Goal: Check status: Check status

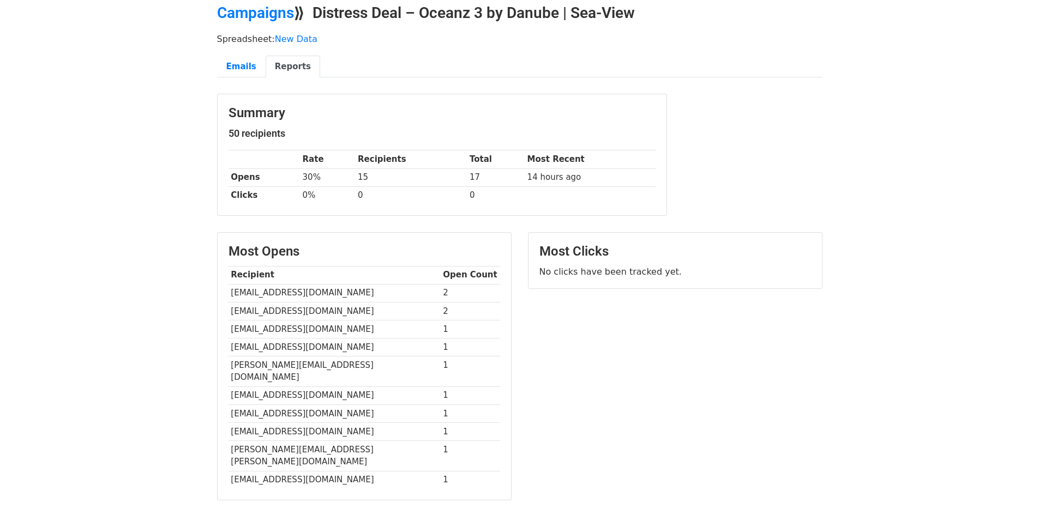
scroll to position [109, 0]
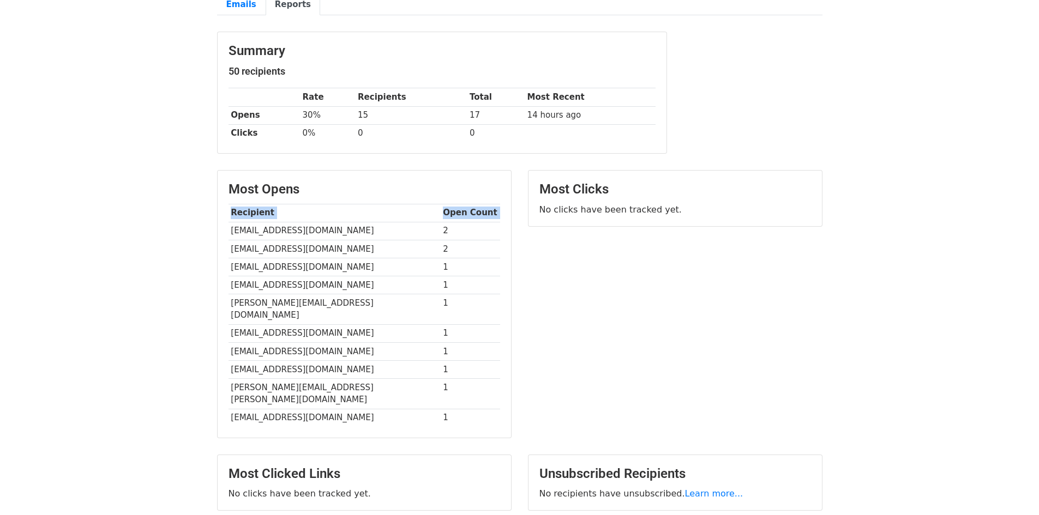
drag, startPoint x: 461, startPoint y: 402, endPoint x: 228, endPoint y: 233, distance: 288.2
click at [228, 233] on div "Most Opens Recipient Open Count twenty.one21@icloud.com 2 1120483099@qq.com 2 b…" at bounding box center [364, 304] width 293 height 267
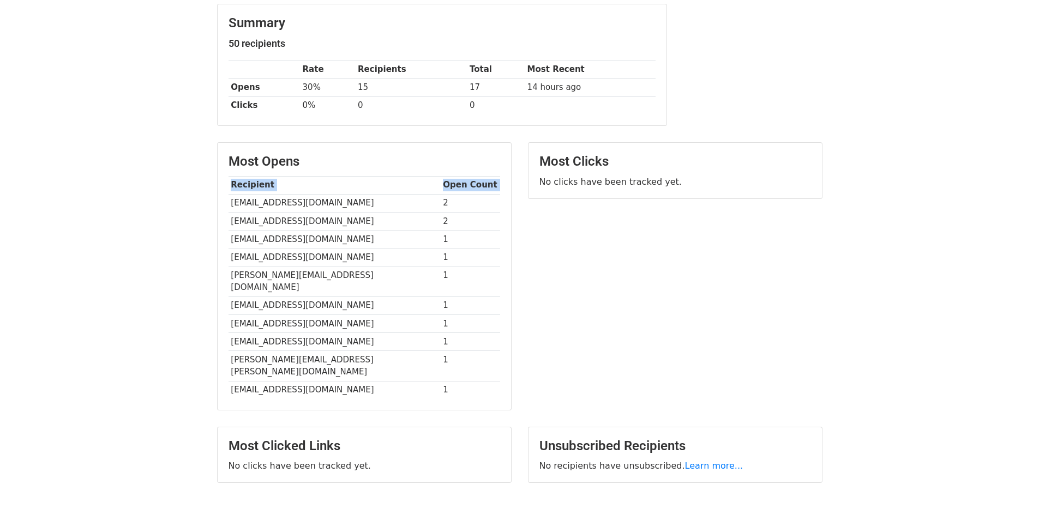
scroll to position [179, 0]
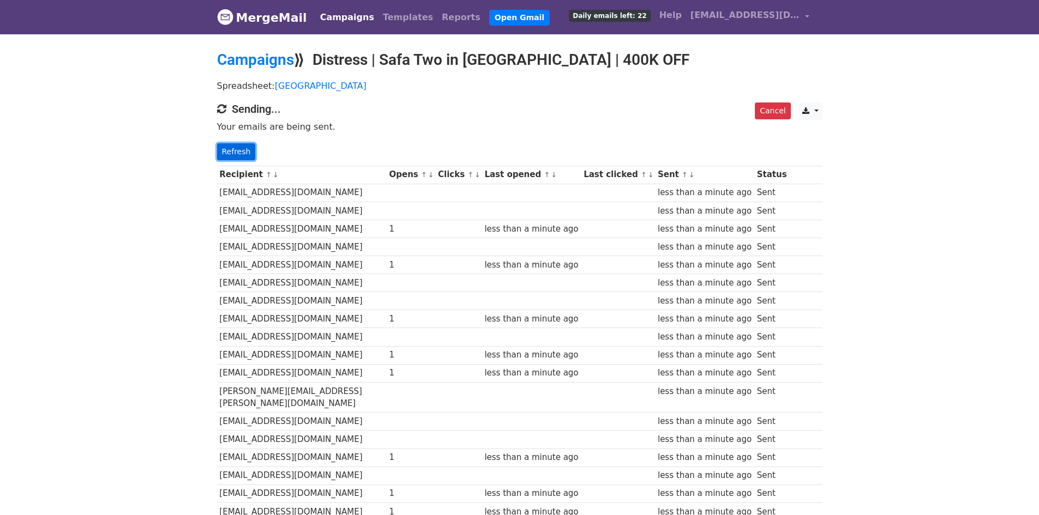
click at [240, 148] on link "Refresh" at bounding box center [236, 151] width 39 height 17
click at [248, 153] on link "Refresh" at bounding box center [236, 151] width 39 height 17
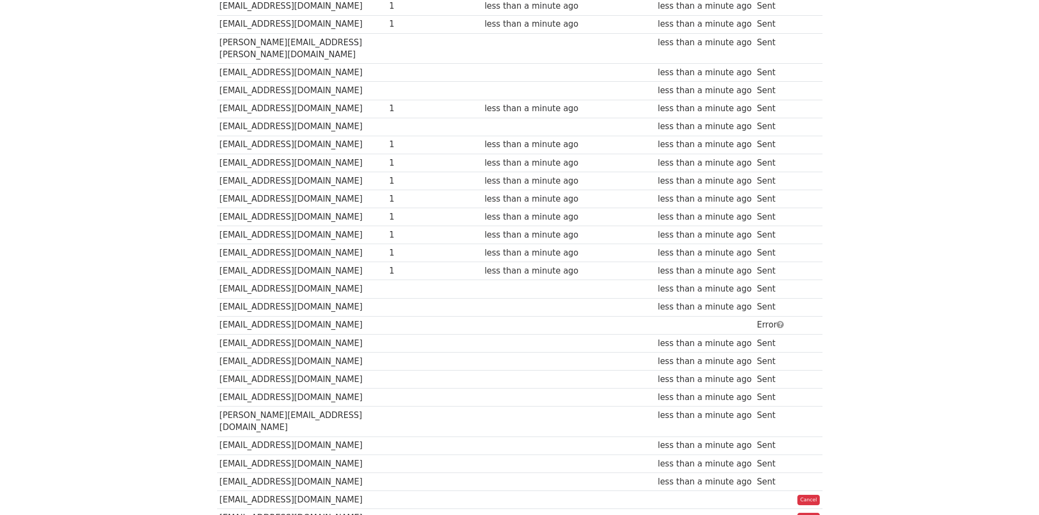
scroll to position [436, 0]
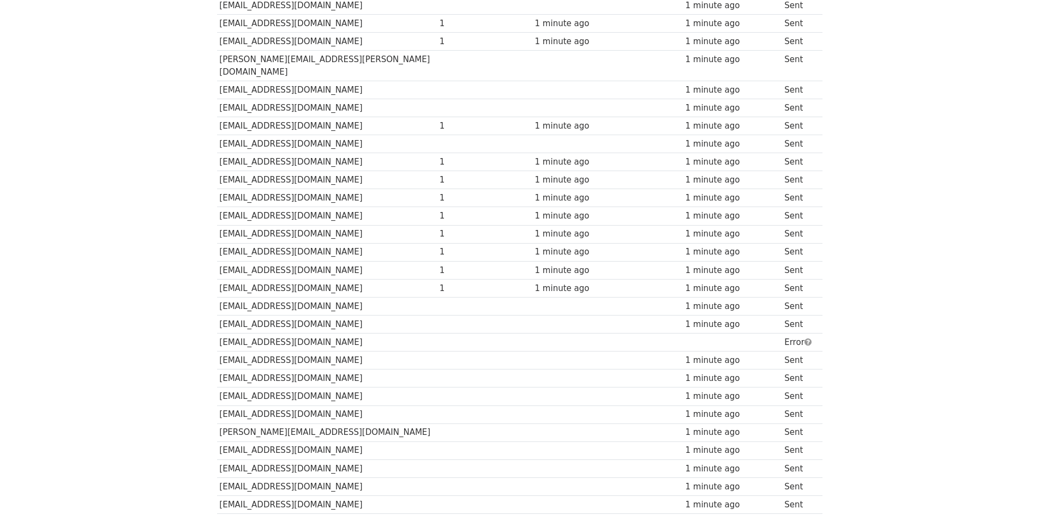
scroll to position [600, 0]
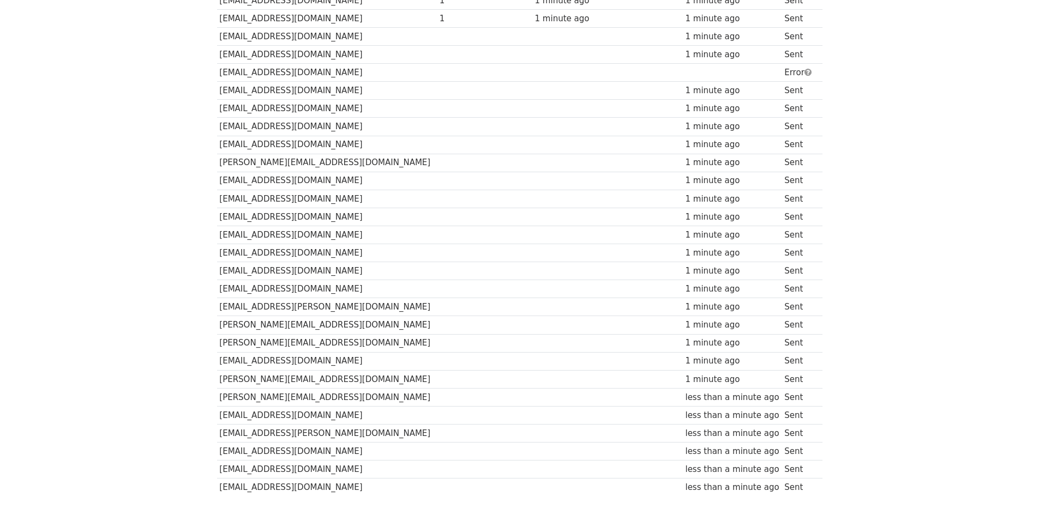
click at [263, 64] on td "mjaygol@icloud.com" at bounding box center [327, 73] width 220 height 18
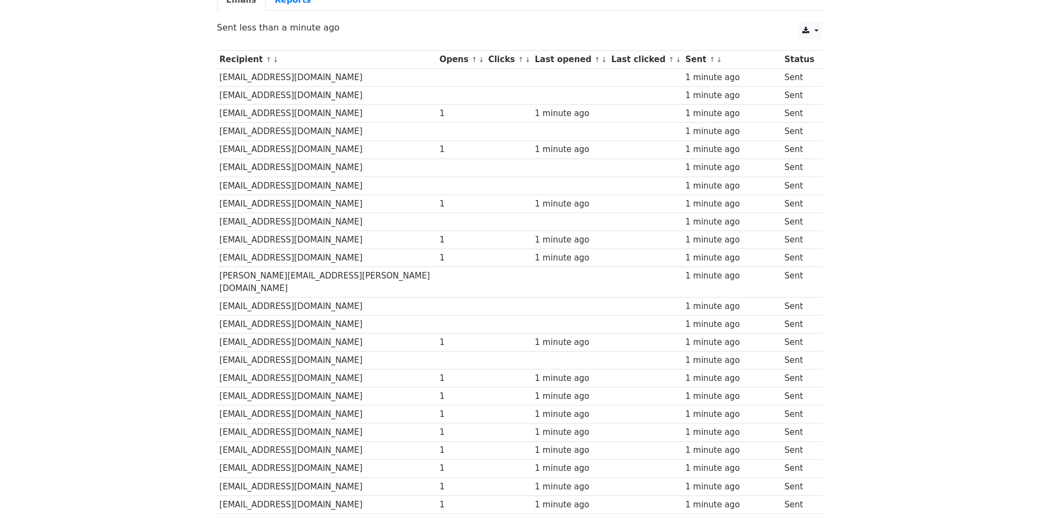
scroll to position [0, 0]
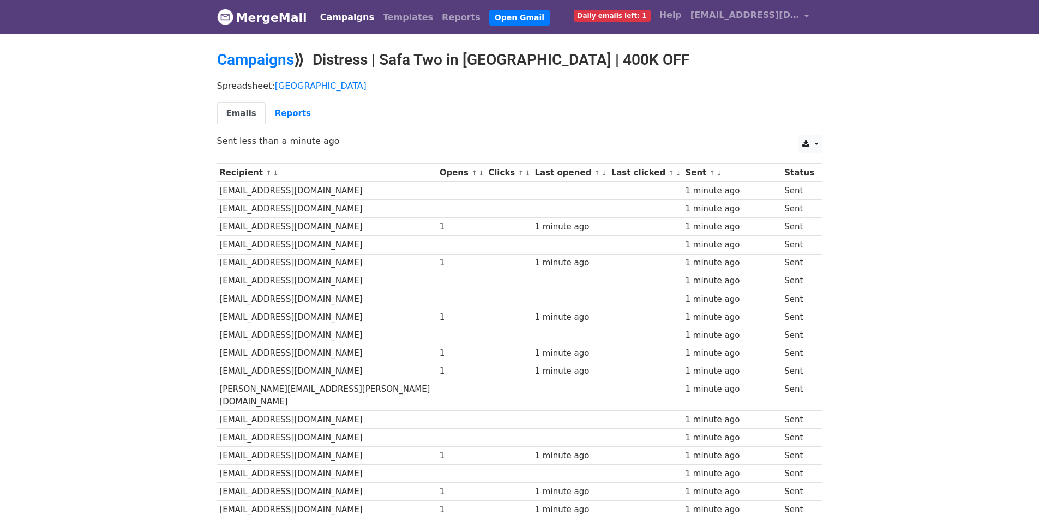
click at [242, 115] on link "Emails" at bounding box center [241, 114] width 49 height 22
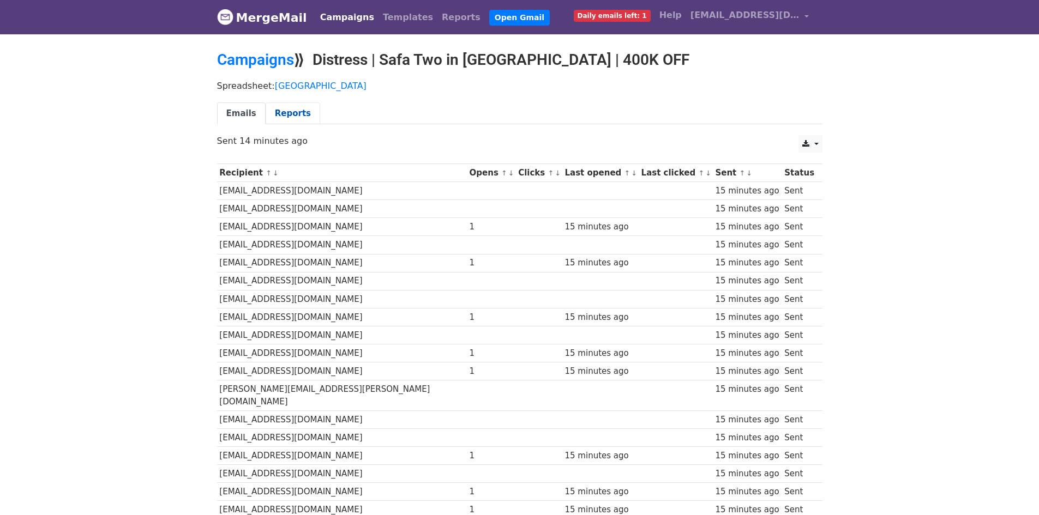
click at [273, 121] on link "Reports" at bounding box center [293, 114] width 55 height 22
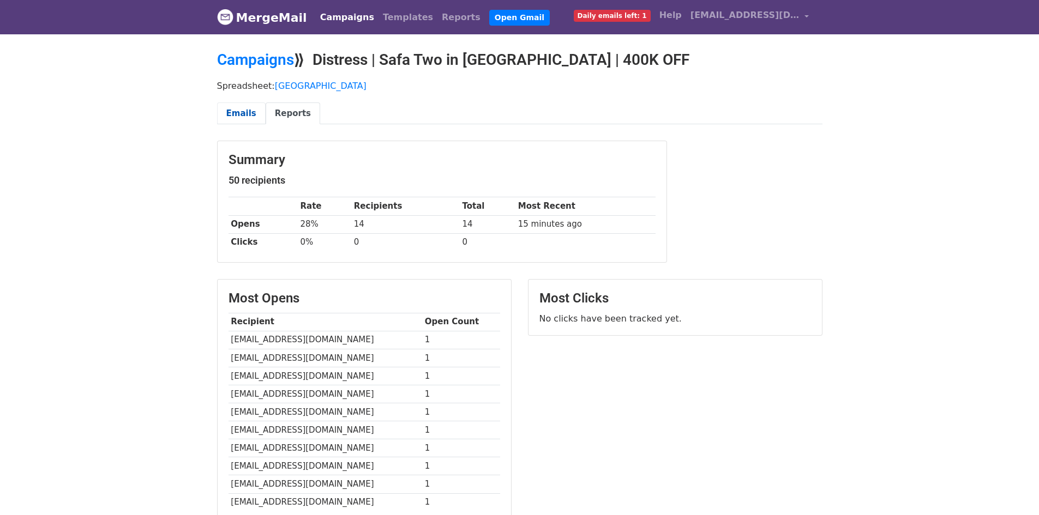
click at [250, 113] on link "Emails" at bounding box center [241, 114] width 49 height 22
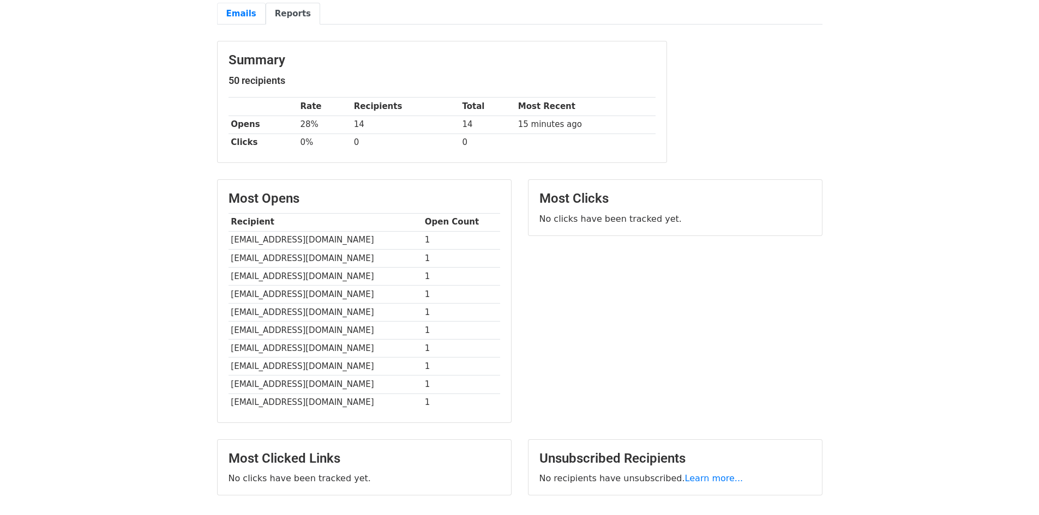
scroll to position [109, 0]
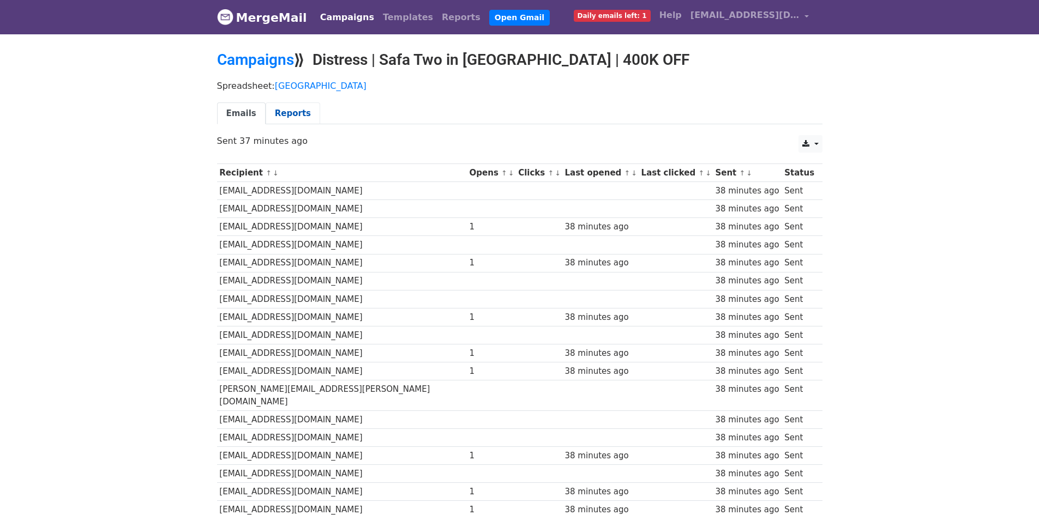
click at [287, 118] on link "Reports" at bounding box center [293, 114] width 55 height 22
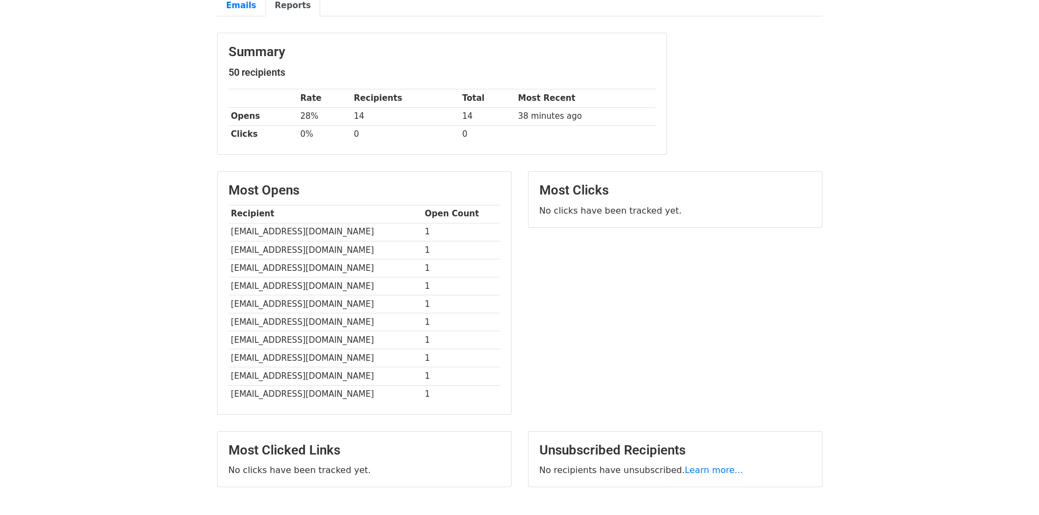
scroll to position [109, 0]
